Goal: Navigation & Orientation: Find specific page/section

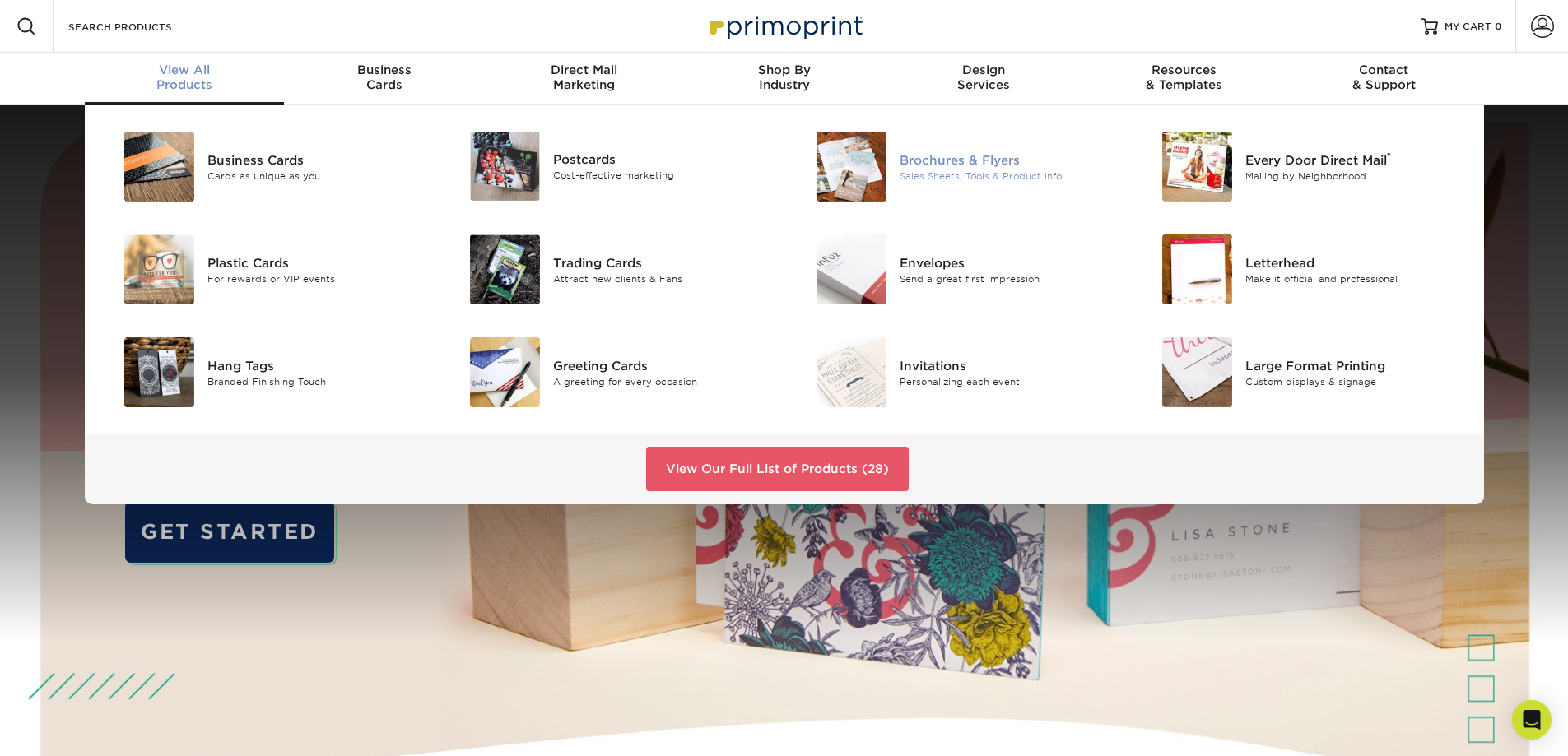
click at [1009, 173] on div "Sales Sheets, Tools & Product Info" at bounding box center [1008, 175] width 218 height 14
click at [1240, 386] on div at bounding box center [1187, 372] width 115 height 70
click at [743, 478] on link "View Our Full List of Products (28)" at bounding box center [777, 469] width 262 height 44
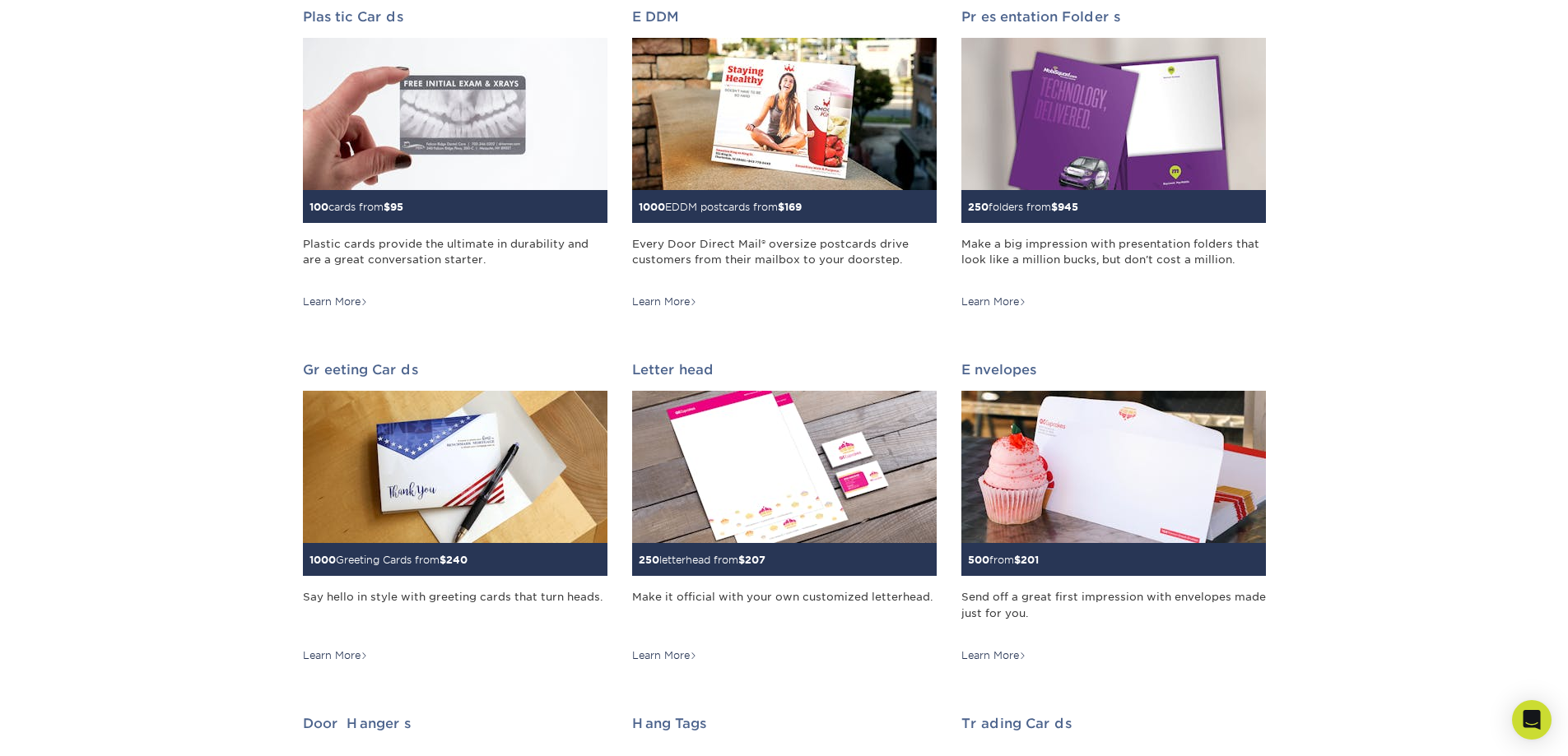
scroll to position [658, 0]
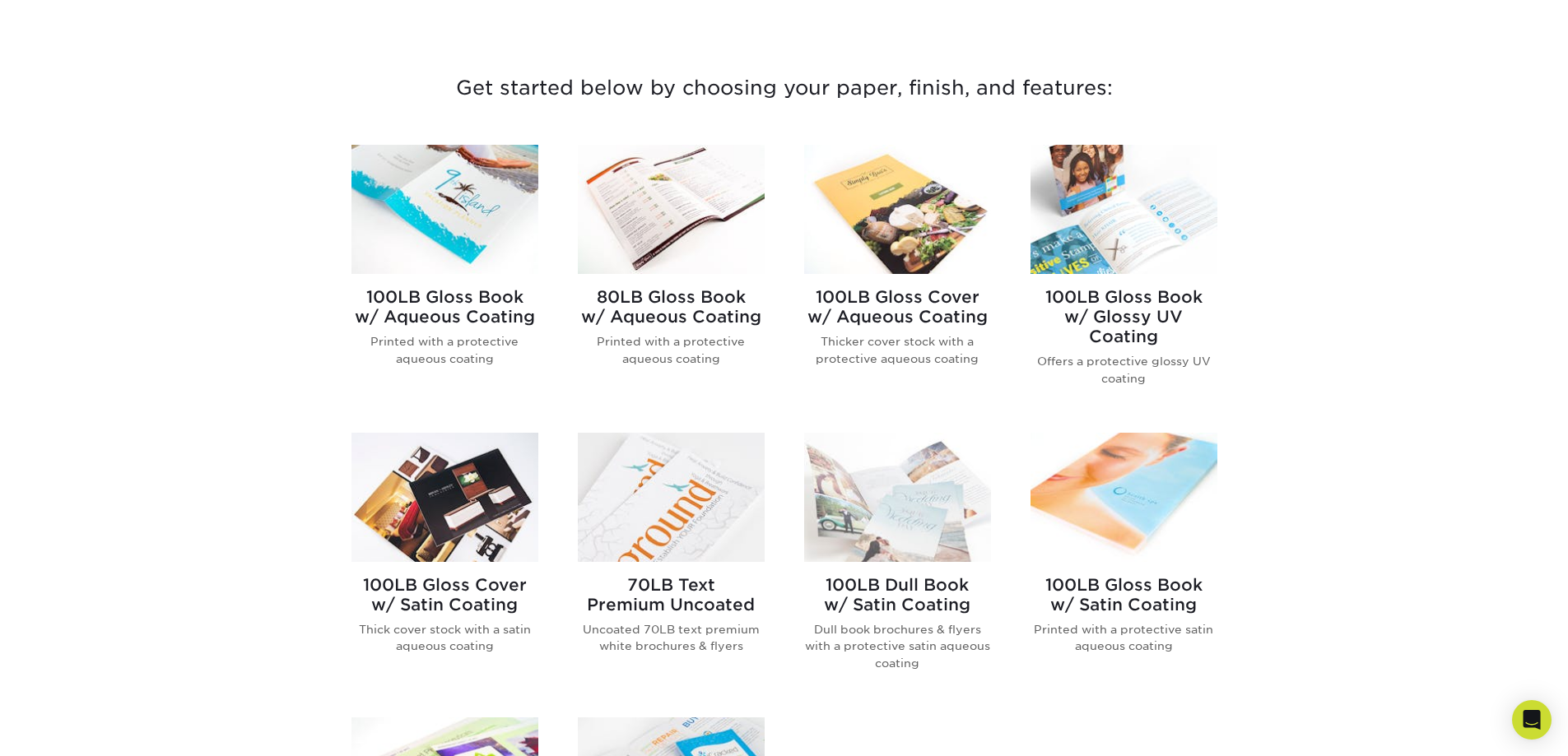
scroll to position [576, 0]
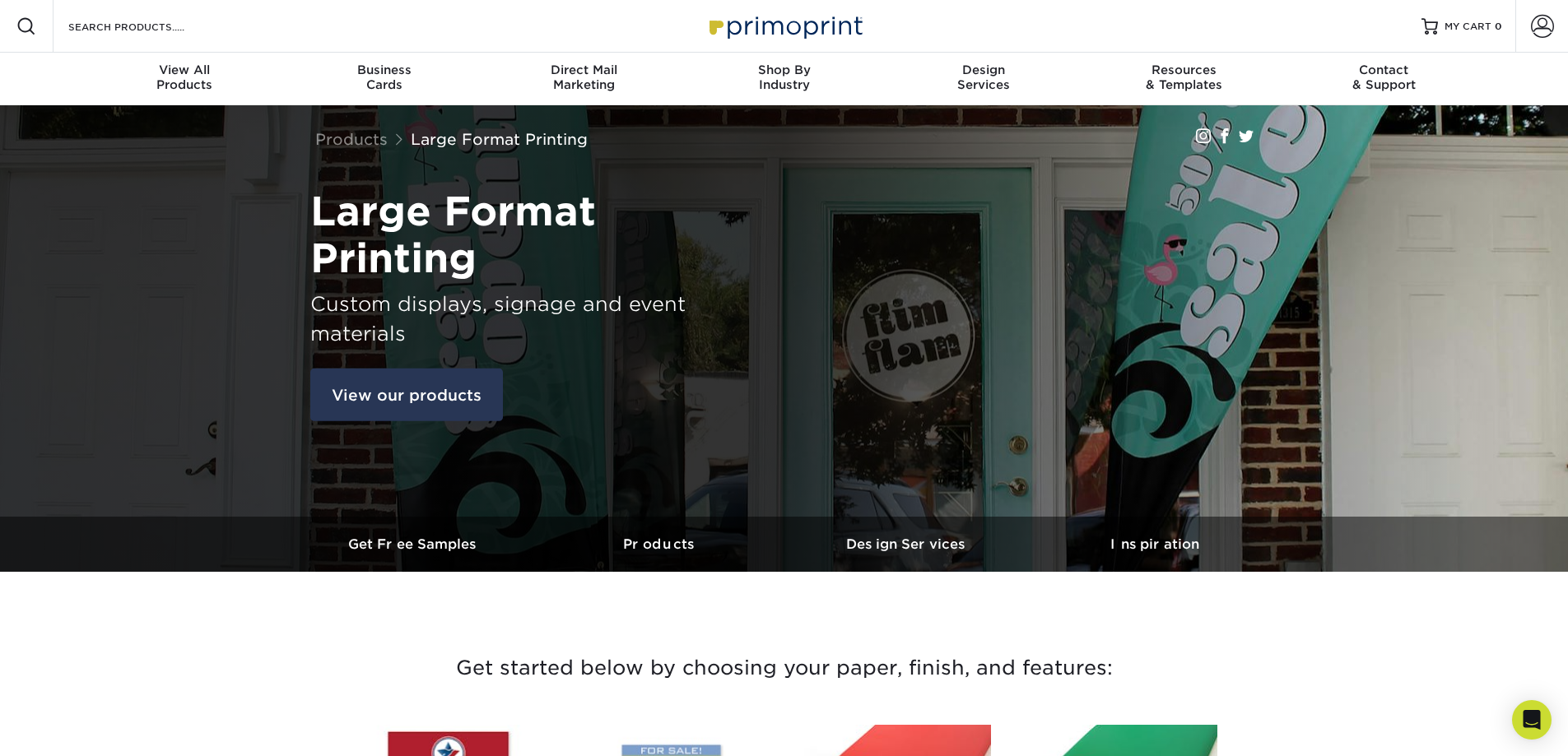
click at [431, 400] on link "View our products" at bounding box center [406, 394] width 192 height 53
